Goal: Information Seeking & Learning: Learn about a topic

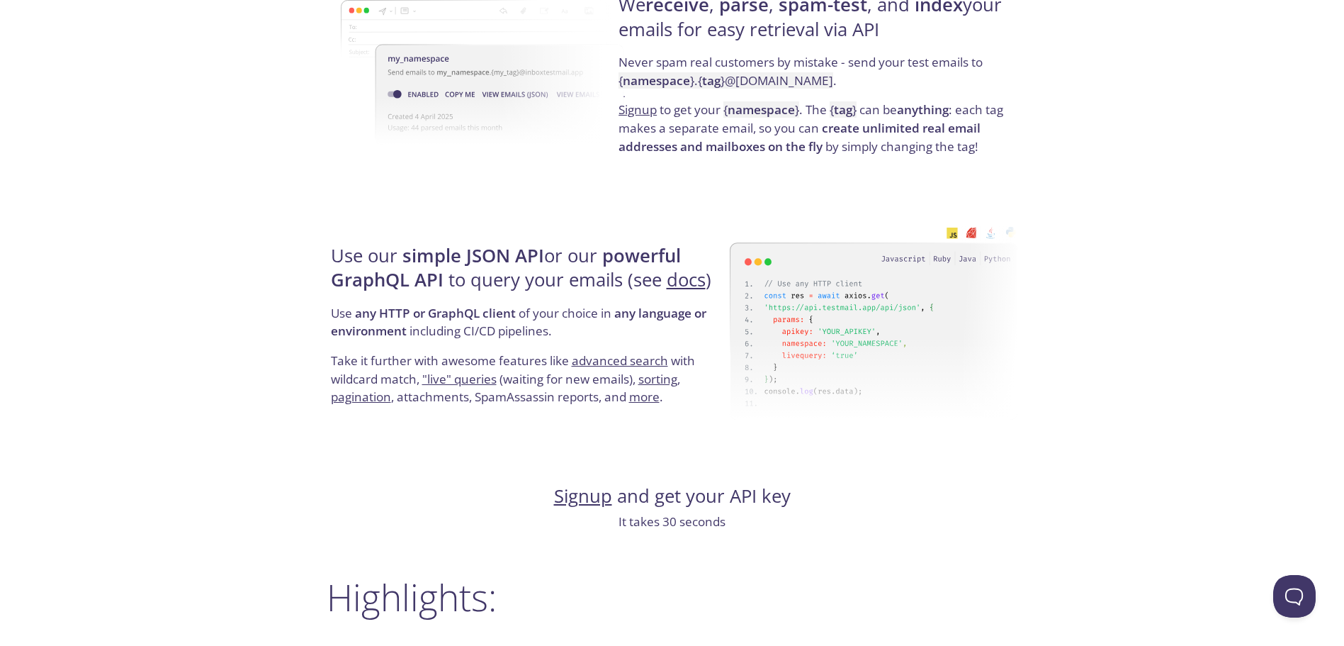
scroll to position [1171, 0]
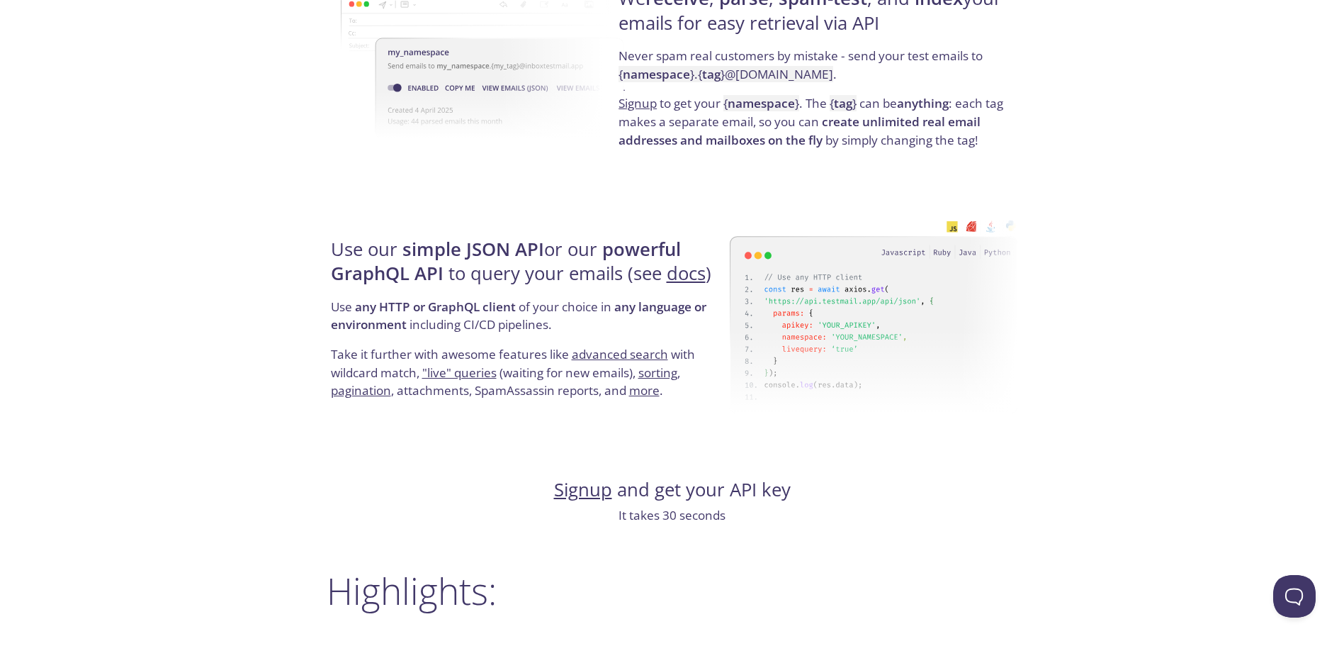
click at [690, 280] on link "docs" at bounding box center [686, 273] width 39 height 25
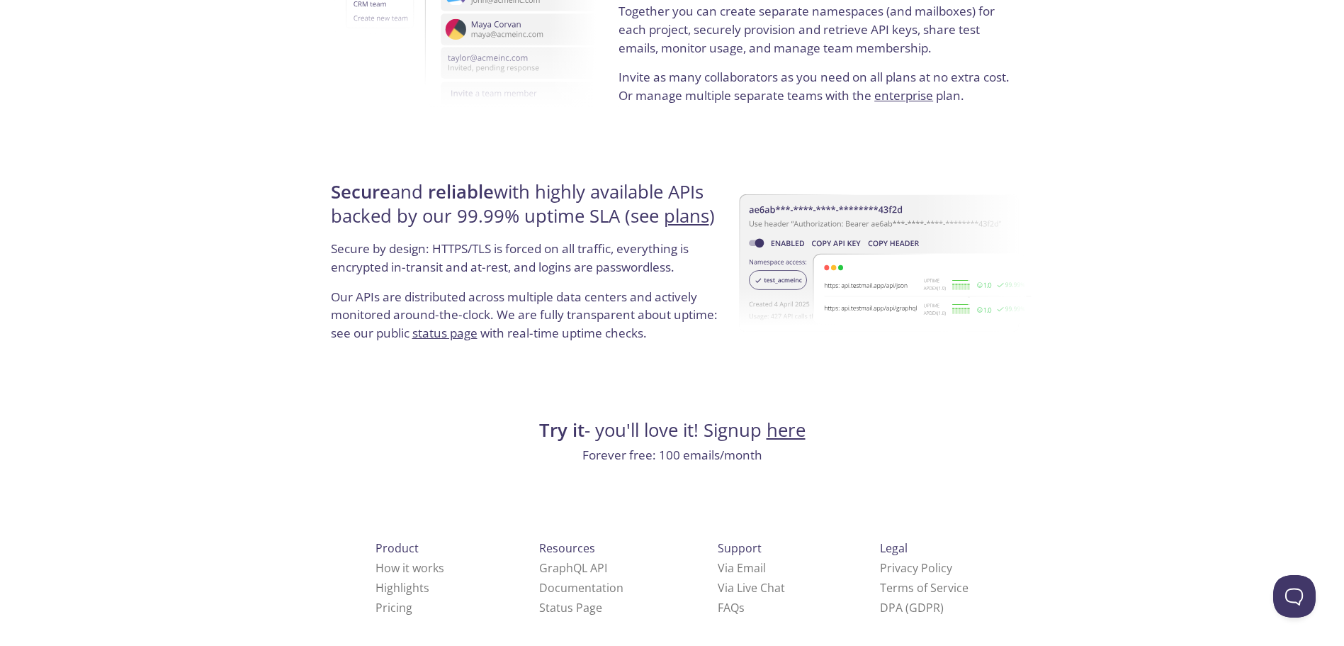
scroll to position [2595, 0]
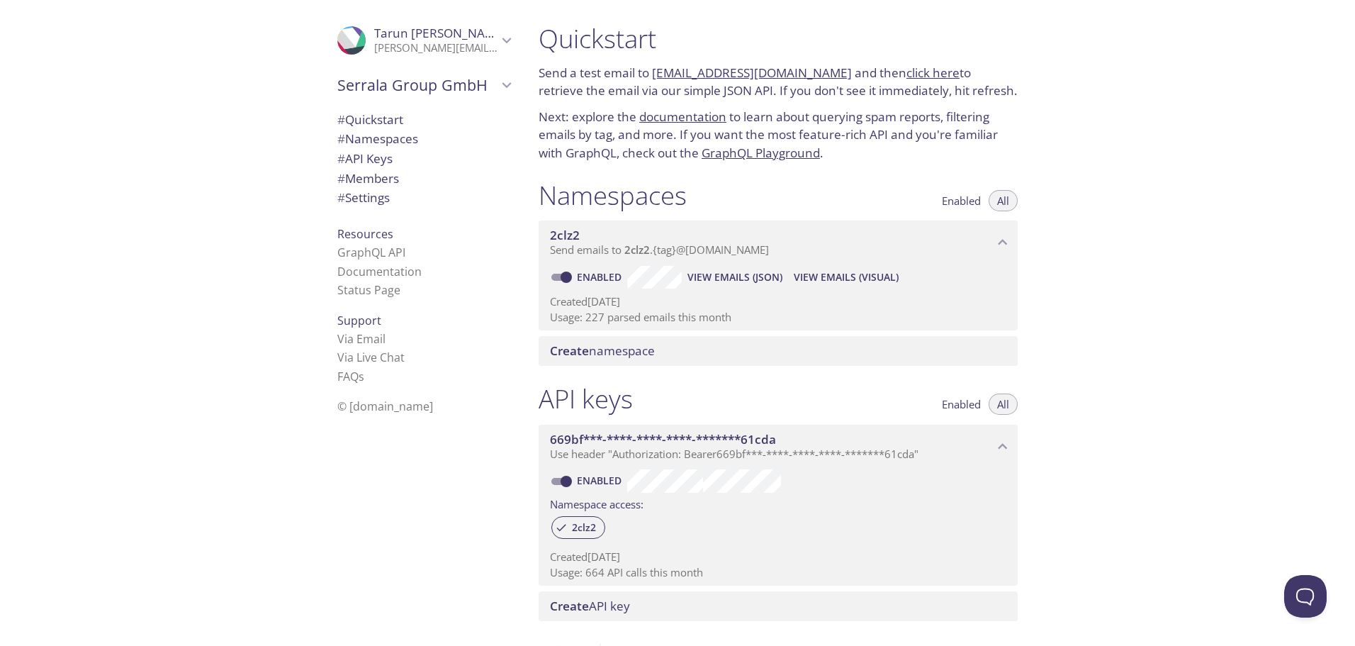
click at [774, 155] on link "GraphQL Playground" at bounding box center [761, 153] width 118 height 16
